Goal: Information Seeking & Learning: Learn about a topic

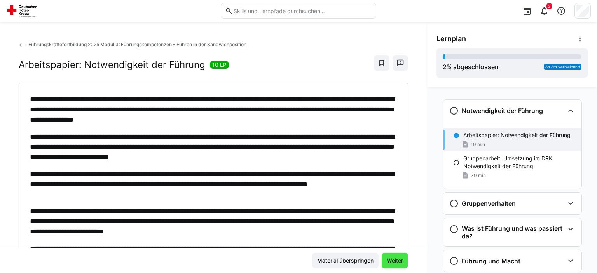
scroll to position [12, 0]
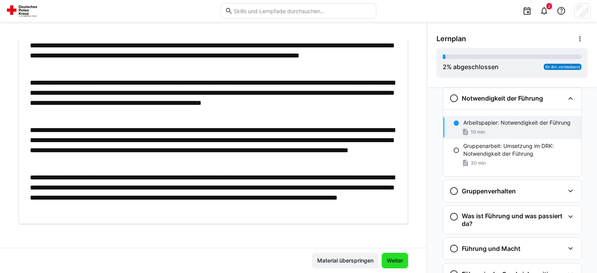
click at [394, 257] on span "Weiter" at bounding box center [395, 261] width 19 height 8
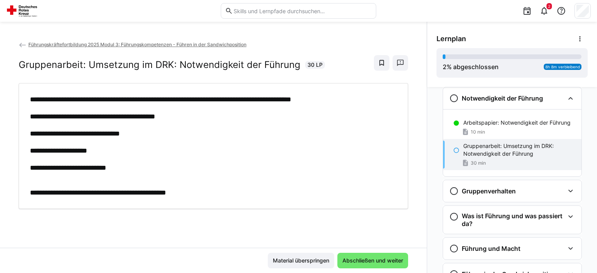
click at [394, 258] on span "Abschließen und weiter" at bounding box center [372, 261] width 63 height 8
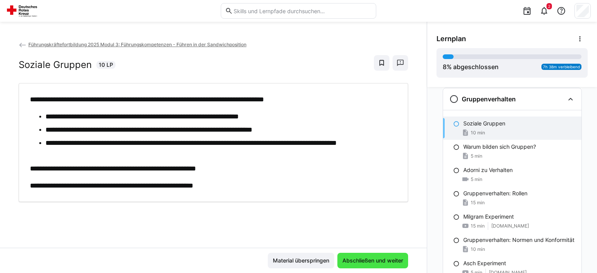
scroll to position [105, 0]
click at [399, 262] on span "Abschließen und weiter" at bounding box center [372, 261] width 63 height 8
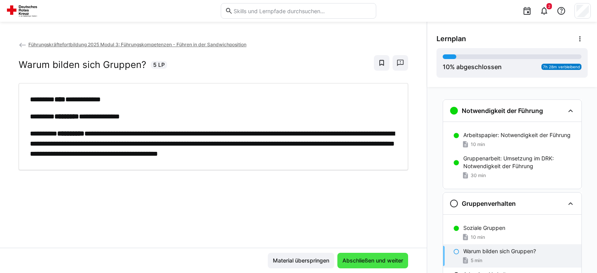
click at [382, 256] on span "Abschließen und weiter" at bounding box center [372, 261] width 71 height 16
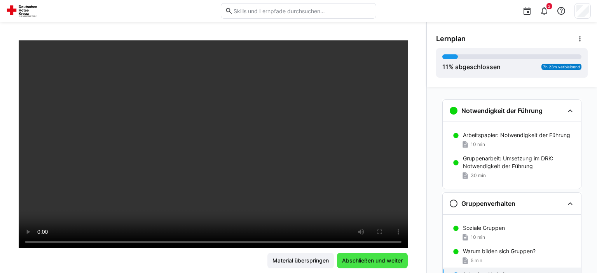
scroll to position [39, 0]
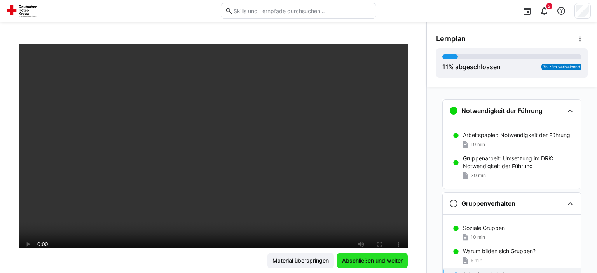
click at [348, 258] on span "Abschließen und weiter" at bounding box center [372, 261] width 63 height 8
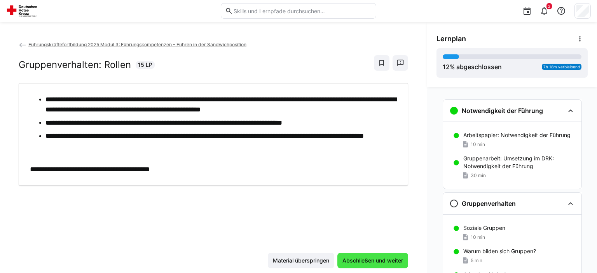
click at [380, 255] on span "Abschließen und weiter" at bounding box center [372, 261] width 71 height 16
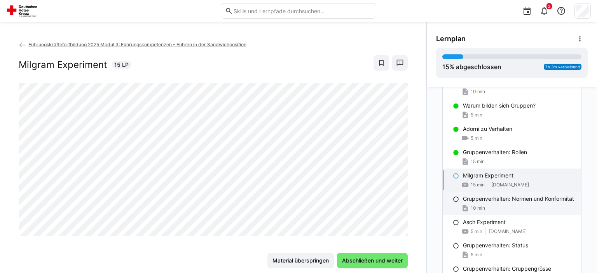
scroll to position [157, 0]
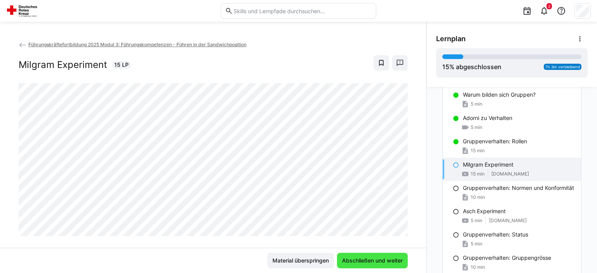
click at [386, 259] on span "Abschließen und weiter" at bounding box center [372, 261] width 63 height 8
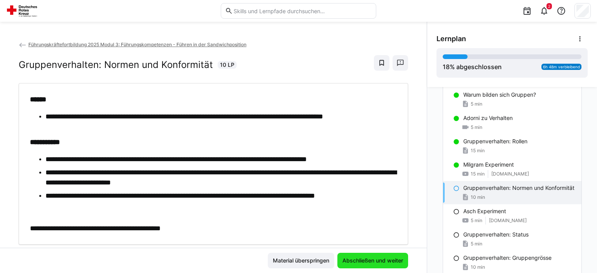
click at [393, 262] on span "Abschließen und weiter" at bounding box center [372, 261] width 63 height 8
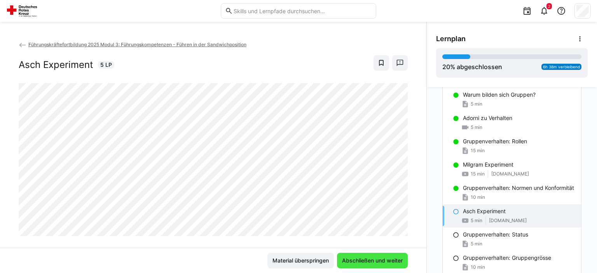
click at [393, 262] on span "Abschließen und weiter" at bounding box center [372, 261] width 63 height 8
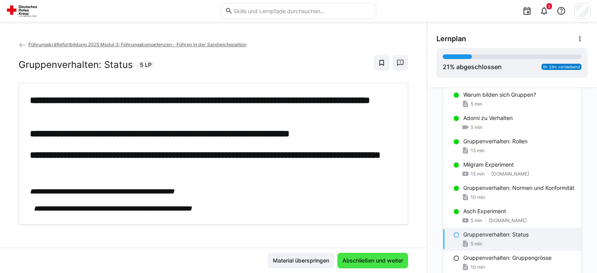
click at [393, 262] on span "Abschließen und weiter" at bounding box center [372, 261] width 63 height 8
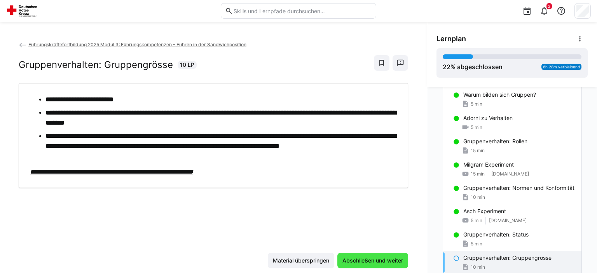
click at [393, 262] on span "Abschließen und weiter" at bounding box center [372, 261] width 63 height 8
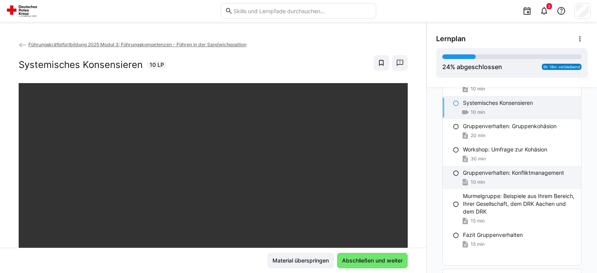
scroll to position [353, 0]
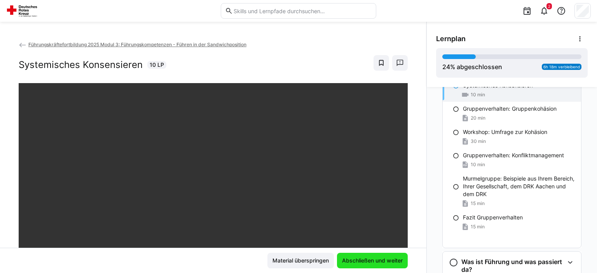
click at [394, 261] on span "Abschließen und weiter" at bounding box center [372, 261] width 63 height 8
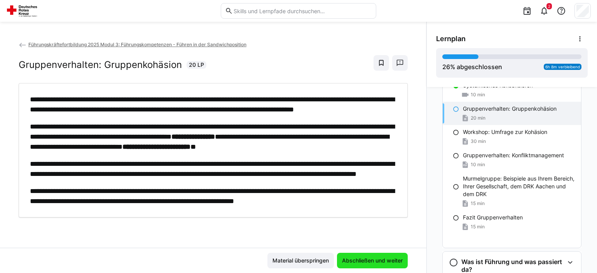
click at [394, 261] on span "Abschließen und weiter" at bounding box center [372, 261] width 63 height 8
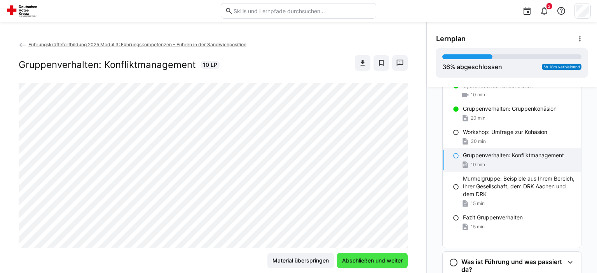
click at [394, 261] on span "Abschließen und weiter" at bounding box center [372, 261] width 63 height 8
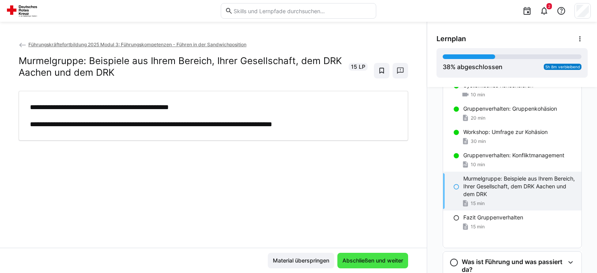
click at [394, 261] on span "Abschließen und weiter" at bounding box center [372, 261] width 63 height 8
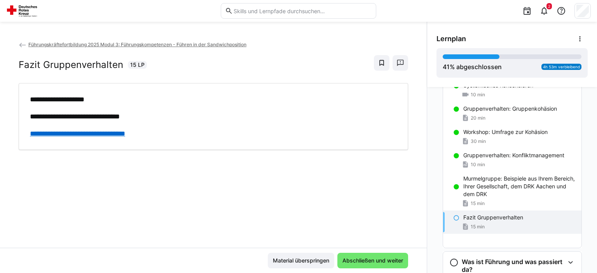
click at [125, 135] on link "**********" at bounding box center [77, 133] width 95 height 7
click at [394, 254] on span "Abschließen und weiter" at bounding box center [372, 261] width 71 height 16
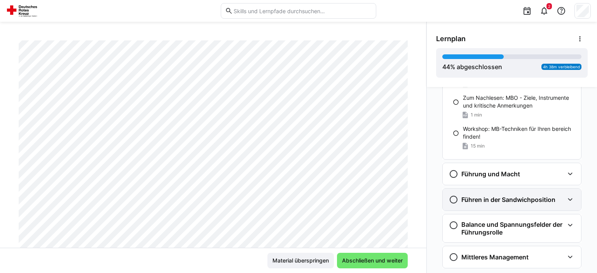
scroll to position [726, 0]
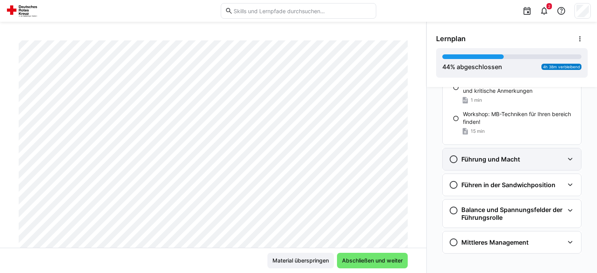
click at [533, 162] on div "Führung und Macht" at bounding box center [506, 159] width 115 height 9
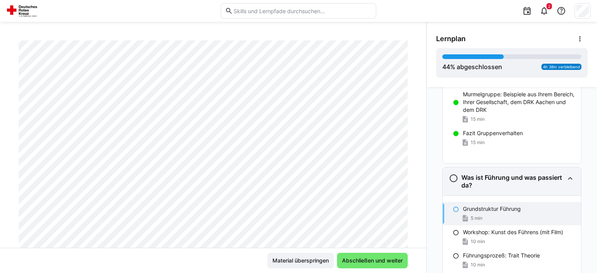
scroll to position [483, 0]
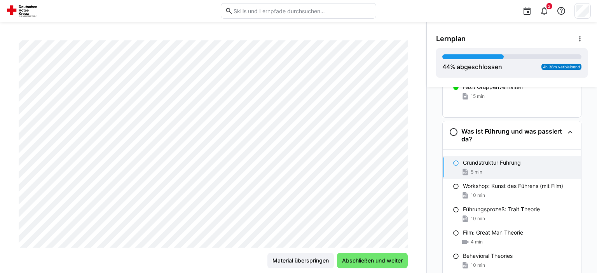
click at [509, 164] on p "Grundstruktur Führung" at bounding box center [492, 163] width 58 height 8
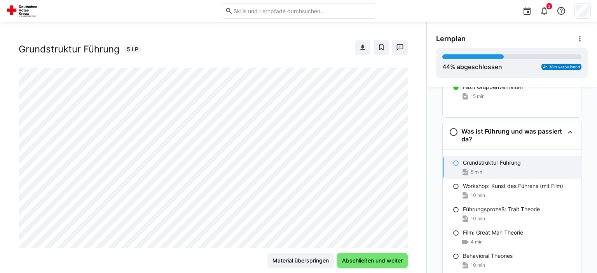
scroll to position [15, 0]
click at [533, 183] on p "Workshop: Kunst des Führens (mit Film)" at bounding box center [513, 186] width 100 height 8
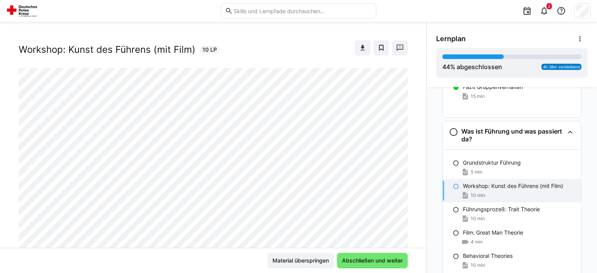
scroll to position [133, 0]
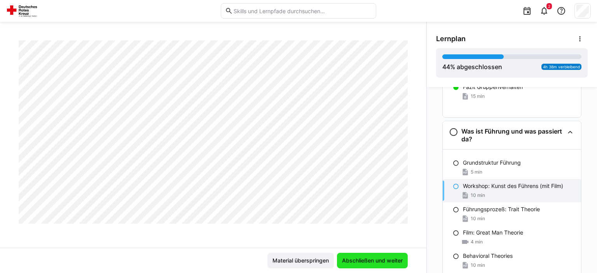
click at [373, 262] on span "Abschließen und weiter" at bounding box center [372, 261] width 63 height 8
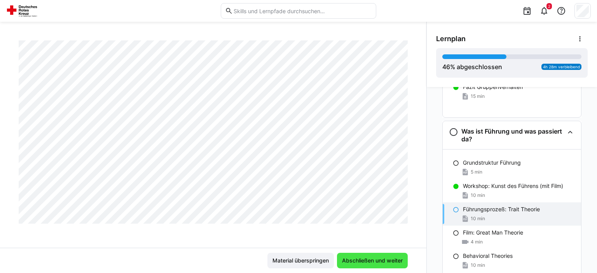
click at [388, 263] on span "Abschließen und weiter" at bounding box center [372, 261] width 63 height 8
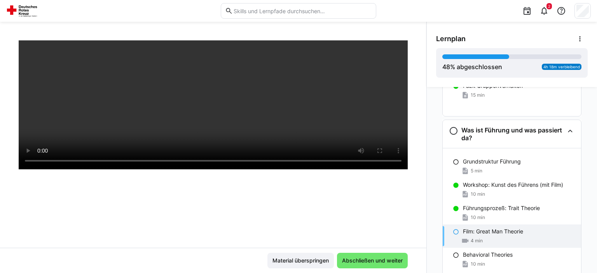
scroll to position [483, 0]
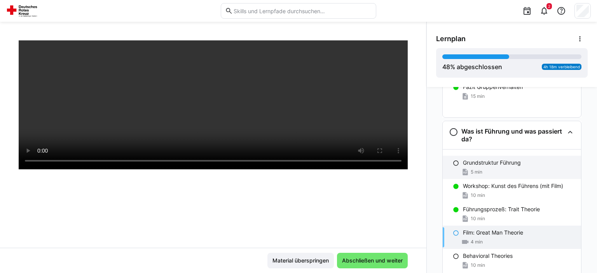
click at [505, 169] on div "5 min" at bounding box center [519, 172] width 112 height 8
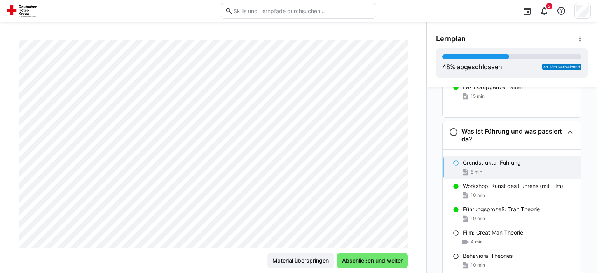
scroll to position [133, 0]
click at [379, 269] on div "Material überspringen Abschließen und weiter" at bounding box center [213, 260] width 426 height 25
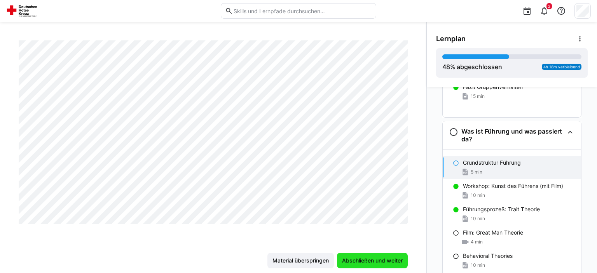
click at [380, 263] on span "Abschließen und weiter" at bounding box center [372, 261] width 63 height 8
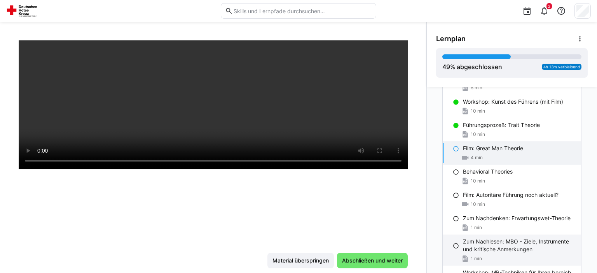
scroll to position [561, 0]
